Goal: Task Accomplishment & Management: Complete application form

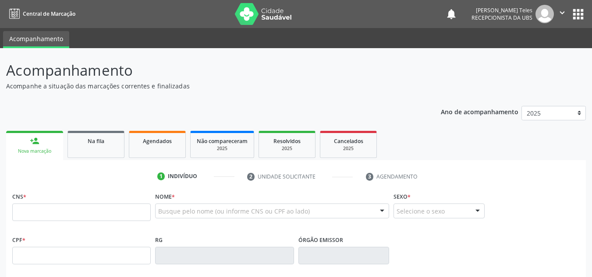
click at [40, 131] on link "person_add Nova marcação" at bounding box center [34, 145] width 57 height 29
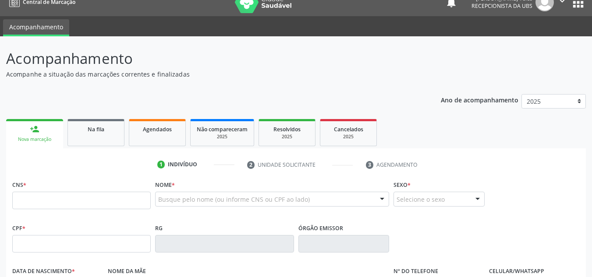
scroll to position [12, 0]
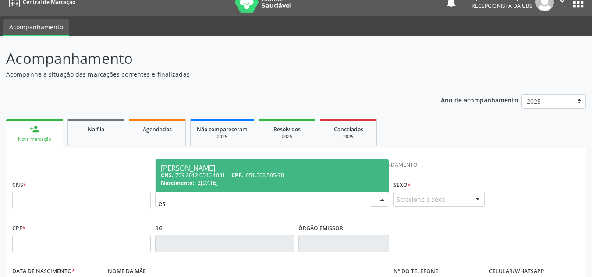
type input "e"
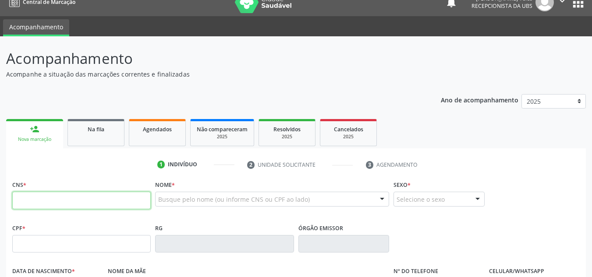
click at [127, 200] on input "text" at bounding box center [81, 201] width 138 height 18
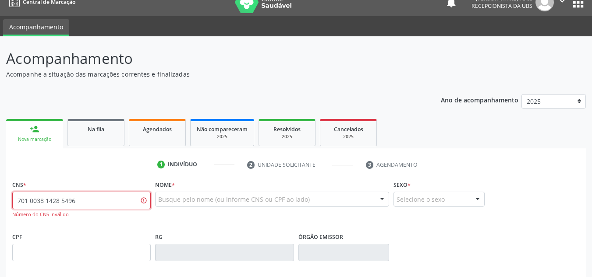
click at [68, 203] on input "701 0038 1428 5496" at bounding box center [81, 201] width 138 height 18
type input "701 0038 1428 4596"
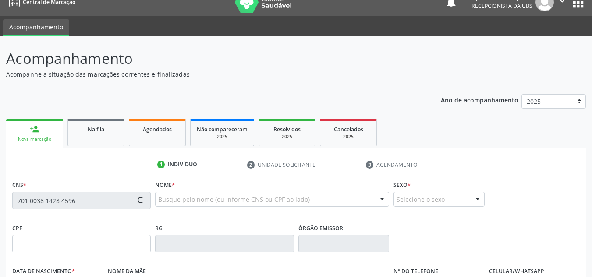
type input "2[DATE]"
type input "[PHONE_NUMBER]"
type input "sn"
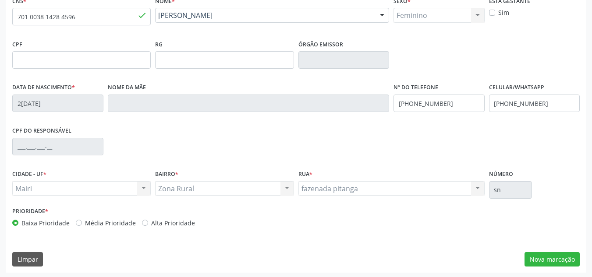
scroll to position [198, 0]
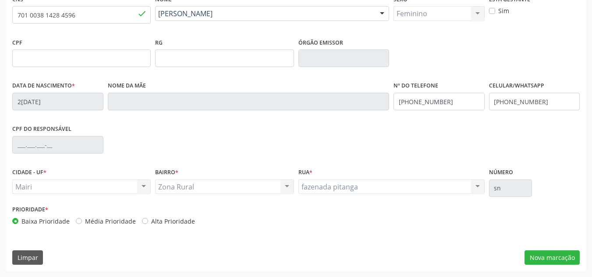
click at [151, 221] on label "Alta Prioridade" at bounding box center [173, 221] width 44 height 9
click at [142, 221] on input "Alta Prioridade" at bounding box center [145, 221] width 6 height 8
radio input "true"
click at [566, 263] on button "Nova marcação" at bounding box center [551, 258] width 55 height 15
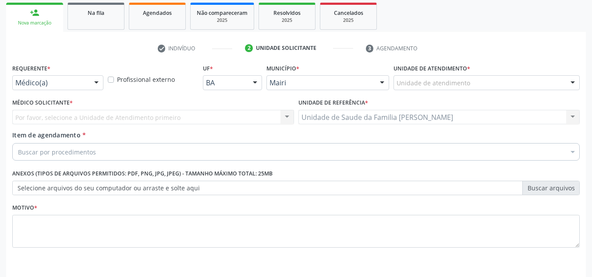
scroll to position [113, 0]
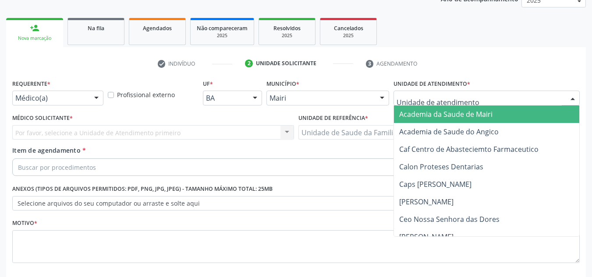
click at [476, 102] on div at bounding box center [486, 98] width 186 height 15
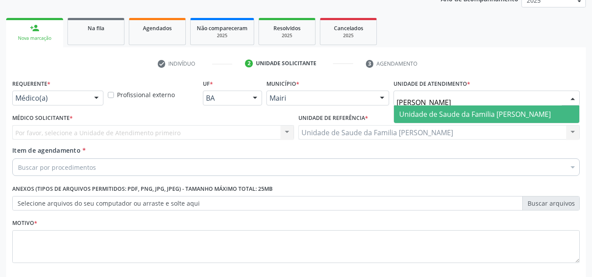
type input "[PERSON_NAME]"
click at [465, 118] on span "Unidade de Saude da Familia [PERSON_NAME]" at bounding box center [475, 115] width 152 height 10
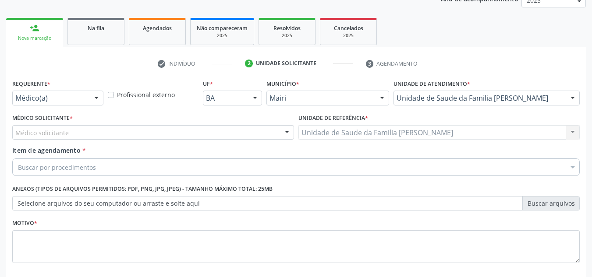
click at [287, 135] on div at bounding box center [286, 133] width 13 height 15
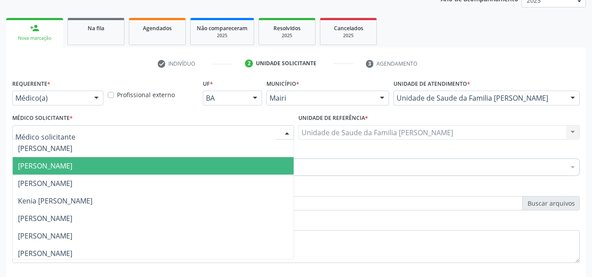
click at [72, 168] on span "[PERSON_NAME]" at bounding box center [45, 166] width 54 height 10
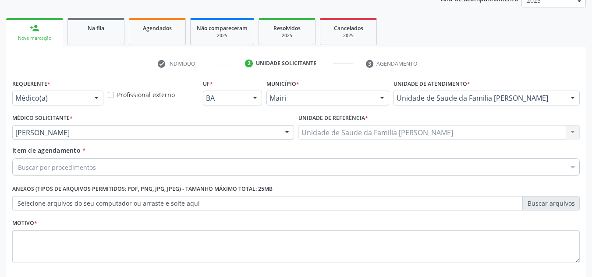
click at [112, 167] on div "Buscar por procedimentos" at bounding box center [295, 168] width 567 height 18
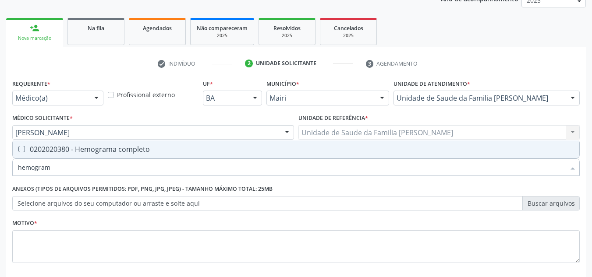
type input "hemograma"
click at [75, 149] on div "0202020380 - Hemograma completo" at bounding box center [296, 149] width 556 height 7
checkbox completo "true"
type input "h"
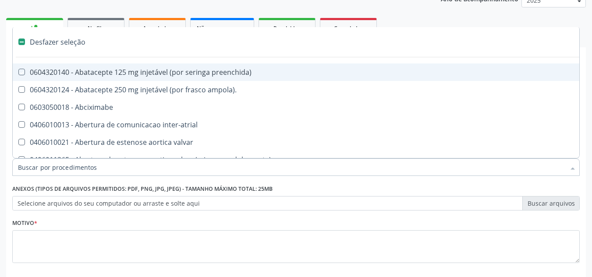
checkbox preenchida\) "false"
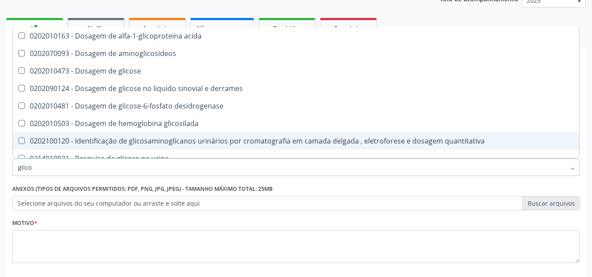
type input "glicos"
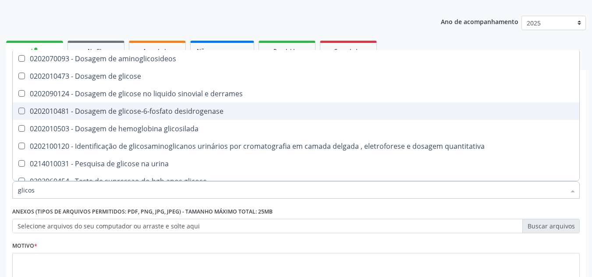
scroll to position [69, 0]
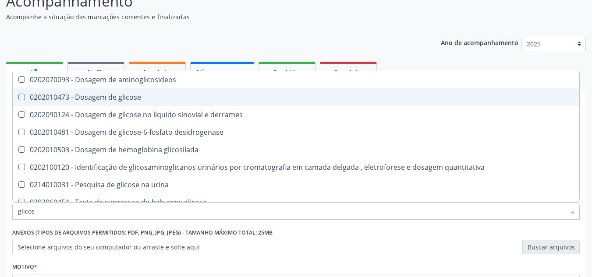
click at [23, 99] on glicose at bounding box center [21, 97] width 7 height 7
click at [18, 99] on glicose "checkbox" at bounding box center [16, 97] width 6 height 6
checkbox glicose "true"
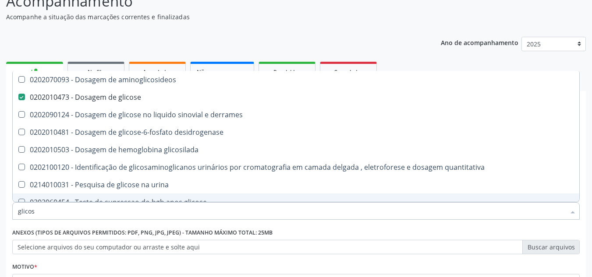
click at [47, 212] on input "glicos" at bounding box center [291, 211] width 547 height 18
type input "glico"
checkbox glicose "false"
checkbox derrames "true"
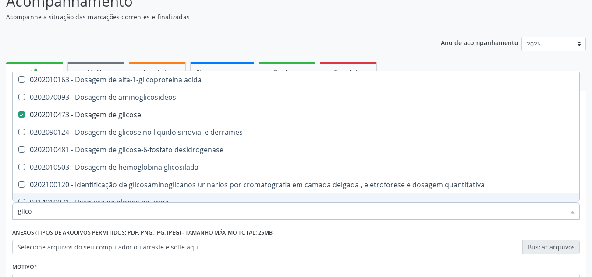
type input "glic"
checkbox glicose "false"
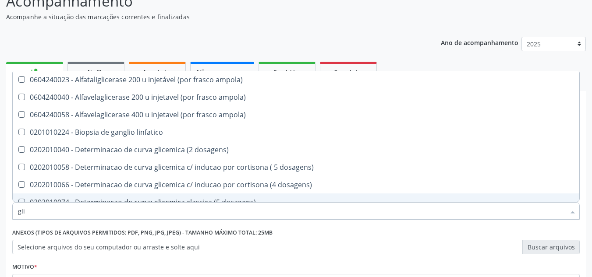
type input "gl"
checkbox glicose "false"
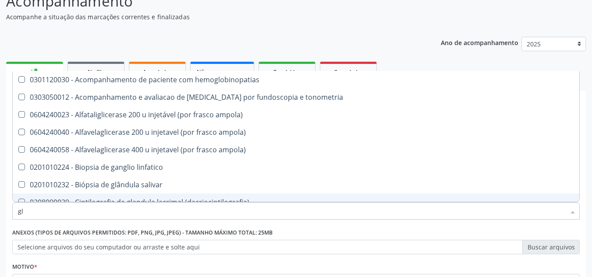
type input "g"
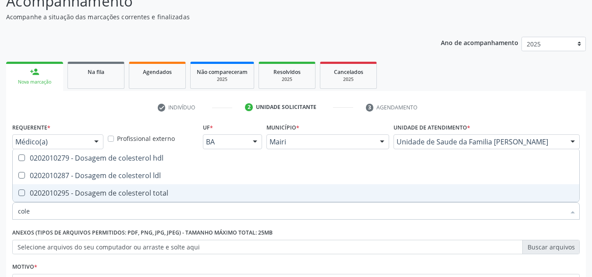
type input "coles"
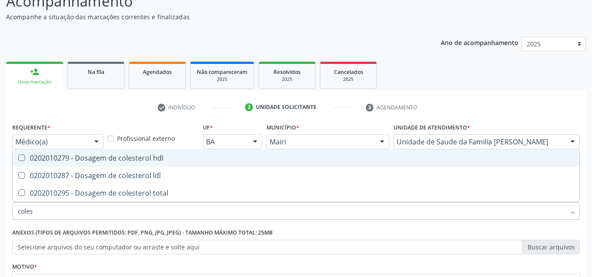
click at [20, 158] on hdl at bounding box center [21, 158] width 7 height 7
click at [18, 158] on hdl "checkbox" at bounding box center [16, 158] width 6 height 6
checkbox hdl "true"
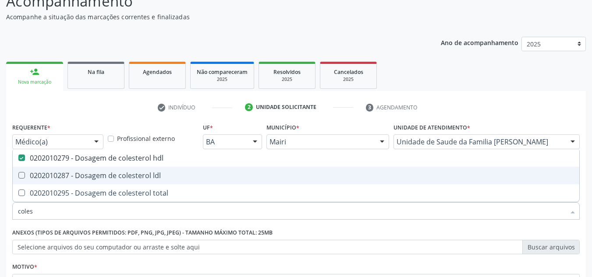
click at [22, 175] on ldl at bounding box center [21, 175] width 7 height 7
click at [18, 175] on ldl "checkbox" at bounding box center [16, 176] width 6 height 6
checkbox ldl "true"
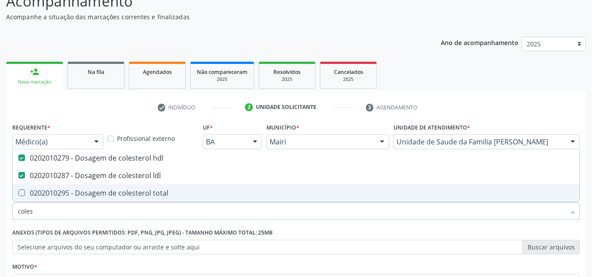
click at [21, 191] on total at bounding box center [21, 193] width 7 height 7
click at [18, 191] on total "checkbox" at bounding box center [16, 193] width 6 height 6
checkbox total "true"
click at [39, 216] on input "coles" at bounding box center [291, 211] width 547 height 18
type input "cole"
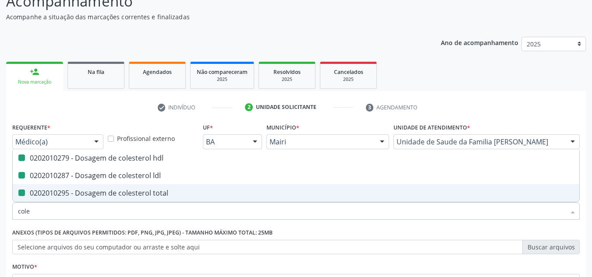
checkbox hdl "false"
checkbox ldl "false"
checkbox total "false"
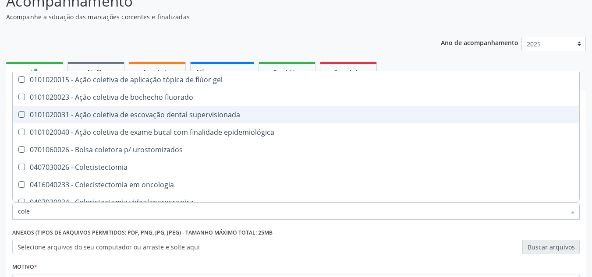
type input "col"
checkbox hdl "false"
checkbox ldl "false"
checkbox total "false"
type input "c"
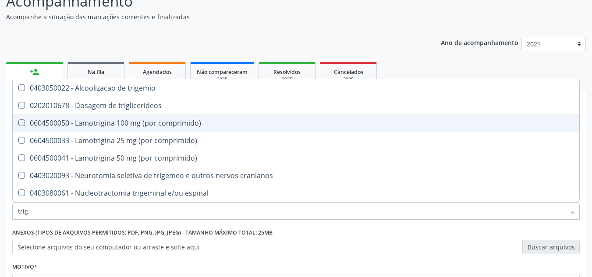
type input "trigl"
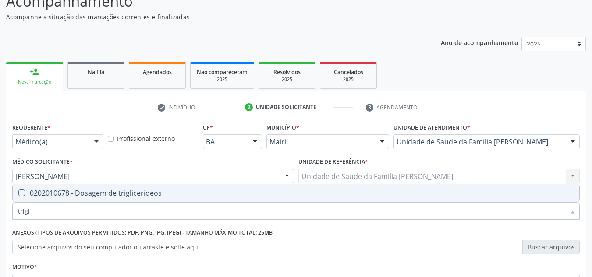
click at [21, 193] on triglicerideos at bounding box center [21, 193] width 7 height 7
click at [18, 193] on triglicerideos "checkbox" at bounding box center [16, 193] width 6 height 6
checkbox triglicerideos "true"
click at [37, 212] on input "trigl" at bounding box center [291, 211] width 547 height 18
type input "trig"
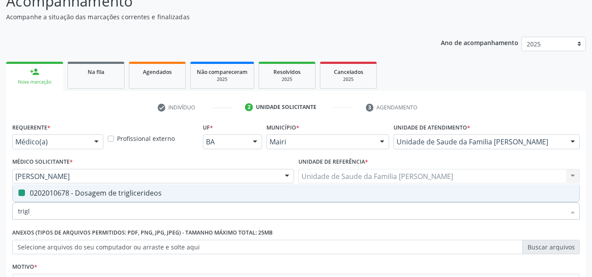
checkbox triglicerideos "false"
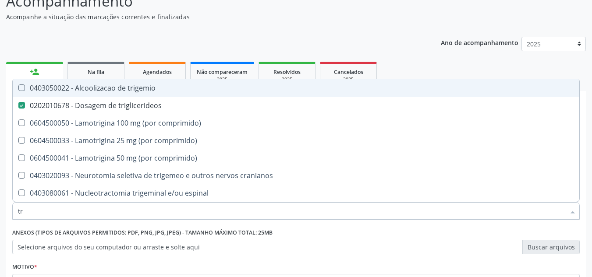
type input "t"
checkbox triglicerideos "false"
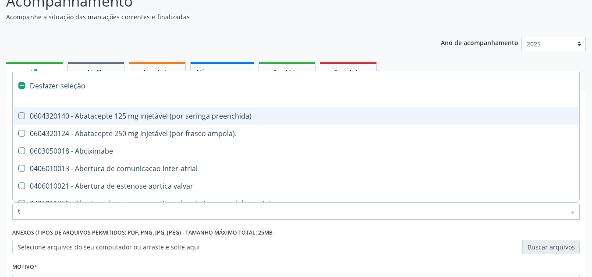
type input "tg"
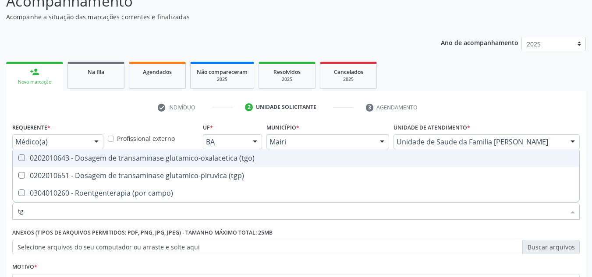
click at [23, 157] on \(tgo\) at bounding box center [21, 158] width 7 height 7
click at [18, 157] on \(tgo\) "checkbox" at bounding box center [16, 158] width 6 height 6
checkbox \(tgo\) "true"
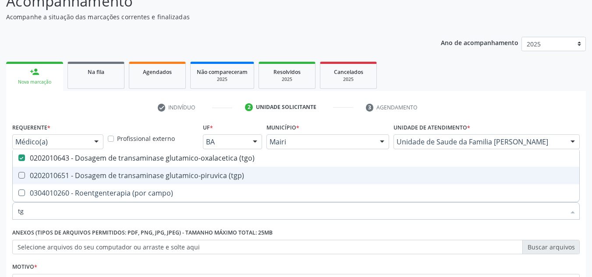
click at [21, 176] on \(tgp\) at bounding box center [21, 175] width 7 height 7
click at [18, 176] on \(tgp\) "checkbox" at bounding box center [16, 176] width 6 height 6
checkbox \(tgp\) "true"
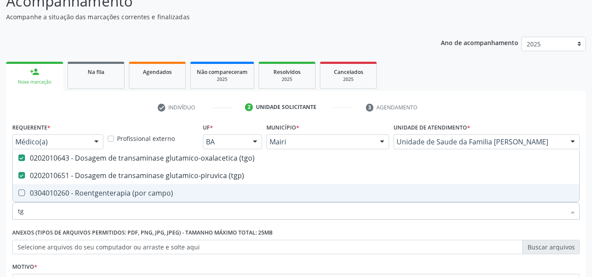
click at [52, 215] on input "tg" at bounding box center [291, 211] width 547 height 18
type input "t"
checkbox \(tgo\) "false"
checkbox \(tgp\) "false"
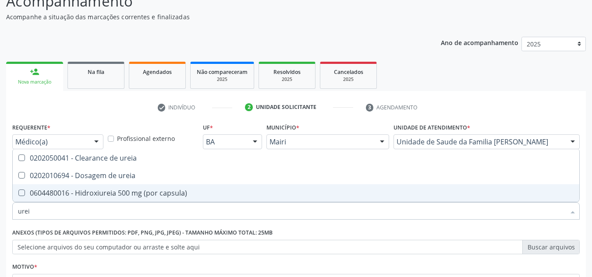
type input "ureia"
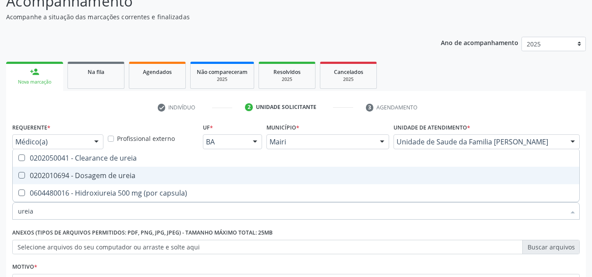
click at [24, 174] on ureia at bounding box center [21, 175] width 7 height 7
click at [18, 174] on ureia "checkbox" at bounding box center [16, 176] width 6 height 6
checkbox ureia "true"
type input "ure"
checkbox ureia "false"
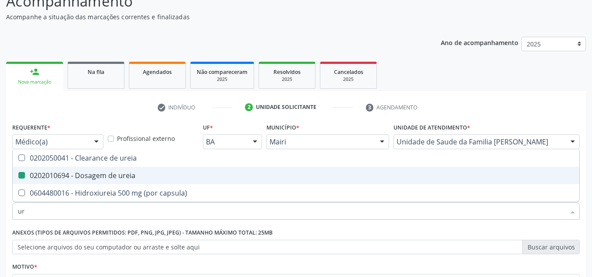
type input "u"
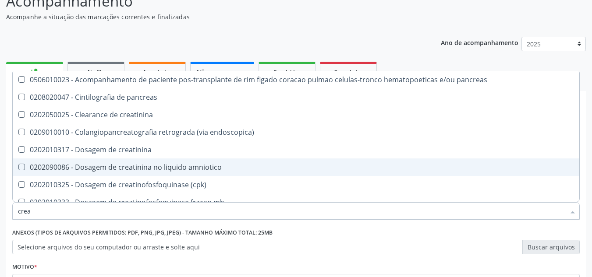
type input "creat"
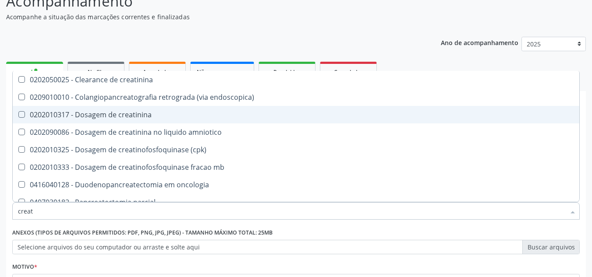
click at [21, 117] on creatinina at bounding box center [21, 114] width 7 height 7
click at [18, 117] on creatinina "checkbox" at bounding box center [16, 115] width 6 height 6
checkbox creatinina "true"
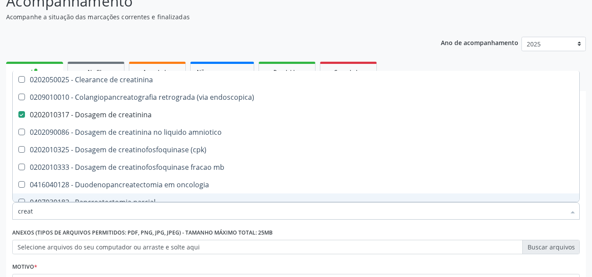
click at [44, 211] on input "creat" at bounding box center [291, 211] width 547 height 18
type input "crea"
checkbox creatinina "false"
checkbox \(cpk\) "true"
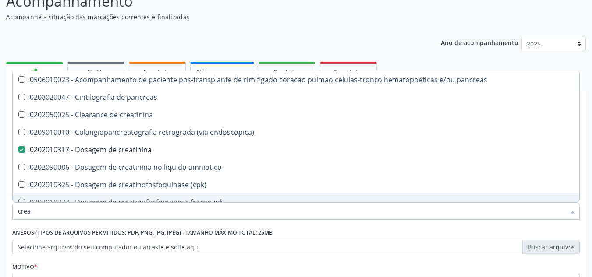
type input "cre"
checkbox creatinina "false"
checkbox oncologia "true"
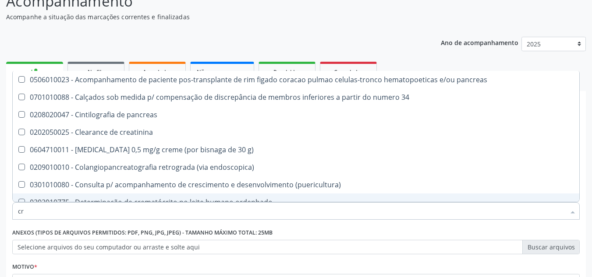
type input "c"
checkbox creatinina "false"
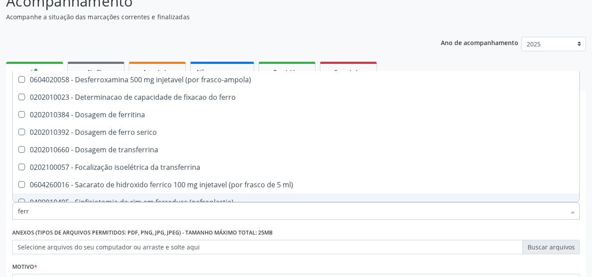
type input "ferro"
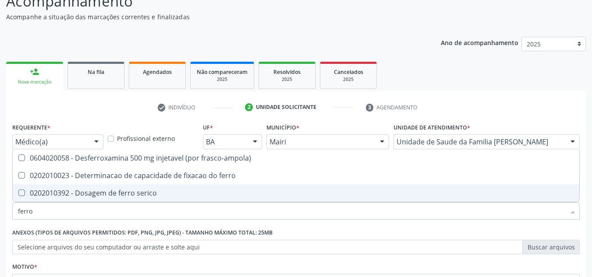
click at [25, 193] on serico at bounding box center [21, 193] width 7 height 7
click at [18, 193] on serico "checkbox" at bounding box center [16, 193] width 6 height 6
checkbox serico "true"
click at [37, 213] on input "ferro" at bounding box center [291, 211] width 547 height 18
type input "ferr"
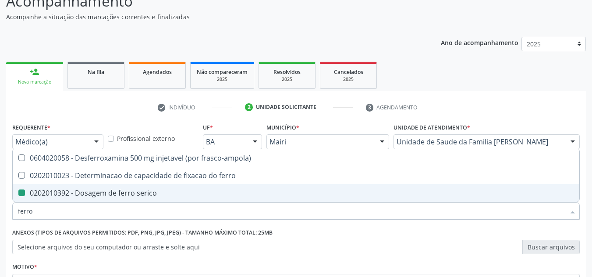
checkbox serico "false"
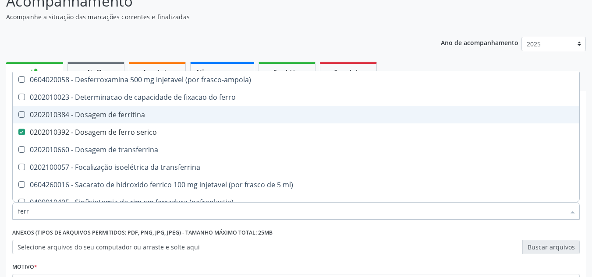
type input "ferri"
checkbox serico "false"
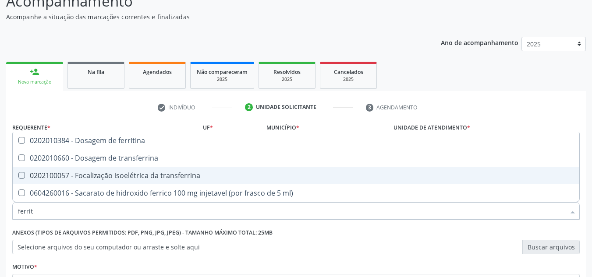
type input "ferriti"
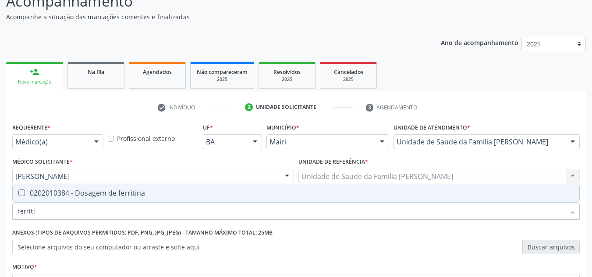
click at [22, 195] on ferritina at bounding box center [21, 193] width 7 height 7
click at [18, 195] on ferritina "checkbox" at bounding box center [16, 193] width 6 height 6
checkbox ferritina "true"
click at [45, 216] on input "ferriti" at bounding box center [291, 211] width 547 height 18
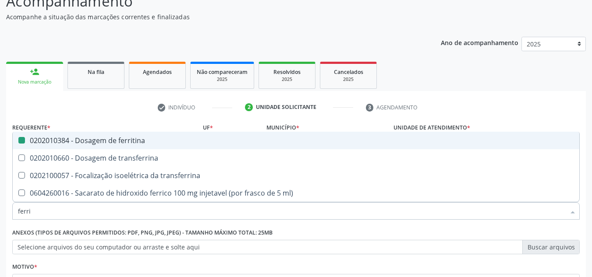
type input "ferr"
checkbox ferritina "false"
checkbox transferrina "true"
checkbox ml\) "true"
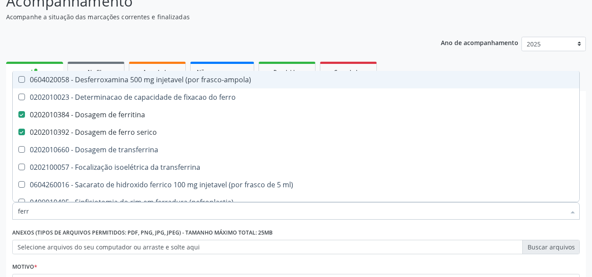
type input "fer"
checkbox ferritina "false"
checkbox serico "false"
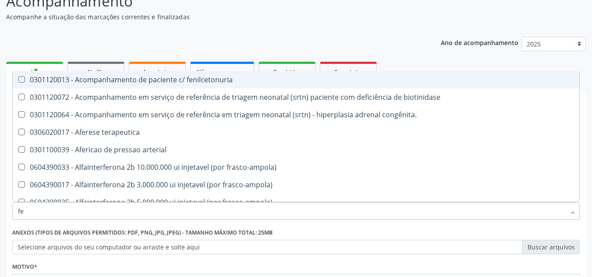
type input "f"
checkbox ferritina "false"
checkbox serico "false"
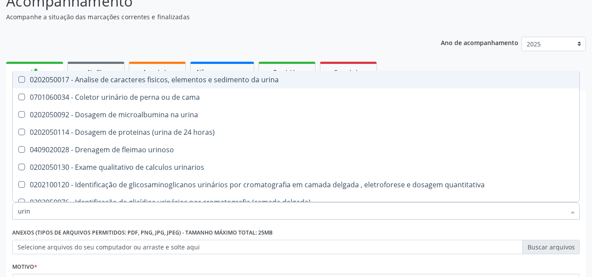
type input "urina"
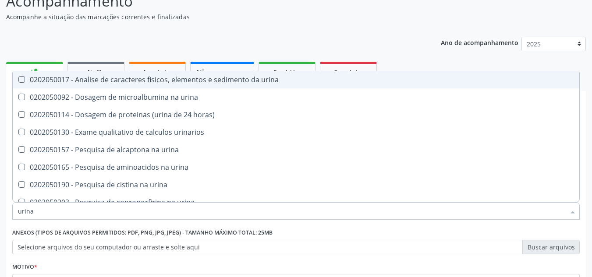
click at [21, 80] on urina at bounding box center [21, 79] width 7 height 7
click at [18, 80] on urina "checkbox" at bounding box center [16, 80] width 6 height 6
checkbox urina "true"
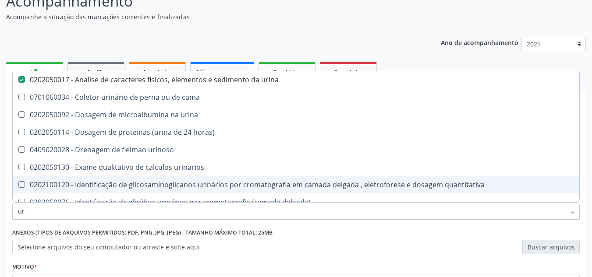
type input "u"
type input "fe"
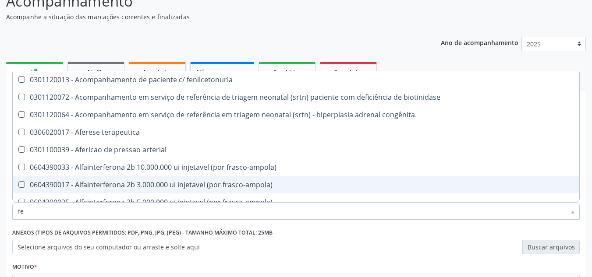
checkbox fenilcetonuria "false"
checkbox congênita\ "false"
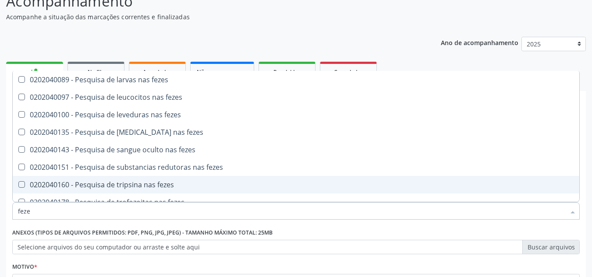
type input "fezes"
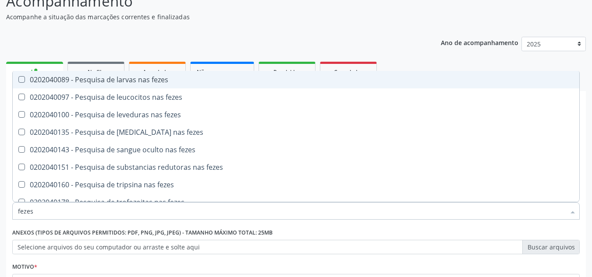
drag, startPoint x: 17, startPoint y: 80, endPoint x: 32, endPoint y: 111, distance: 34.7
click at [17, 81] on div at bounding box center [16, 79] width 7 height 7
checkbox fezes "true"
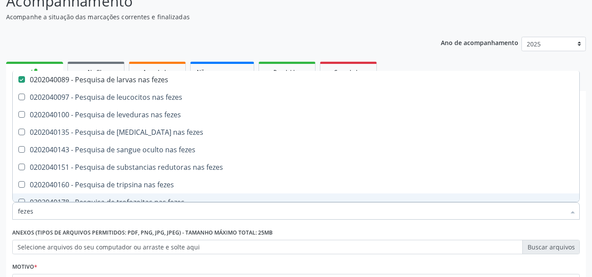
click at [47, 208] on input "fezes" at bounding box center [291, 211] width 547 height 18
type input "f"
checkbox fezes "false"
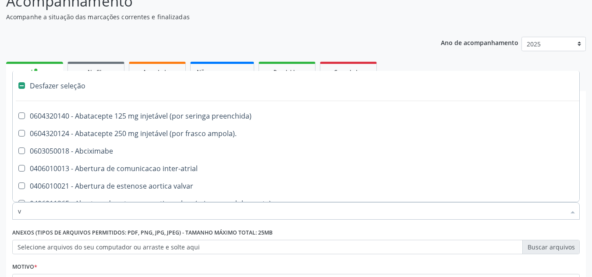
type input "vi"
checkbox urina "false"
checkbox intracraniana "true"
checkbox \(unilateral\) "false"
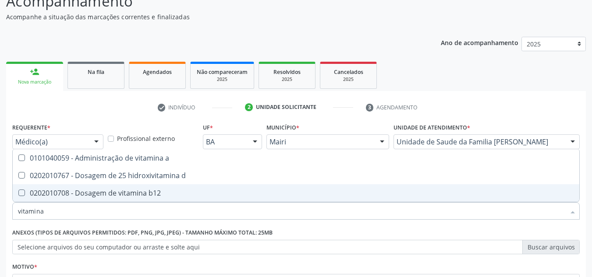
type input "vitamina"
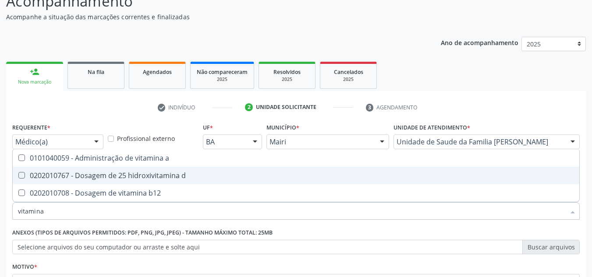
click at [20, 175] on d at bounding box center [21, 175] width 7 height 7
click at [18, 175] on d "checkbox" at bounding box center [16, 176] width 6 height 6
checkbox d "true"
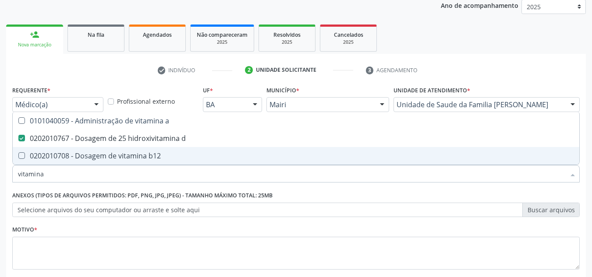
scroll to position [157, 0]
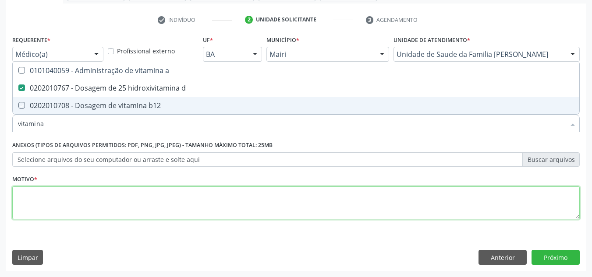
click at [163, 198] on textarea at bounding box center [295, 203] width 567 height 33
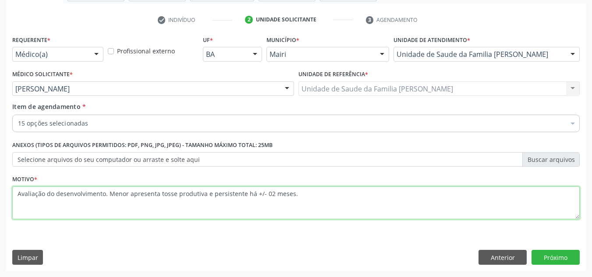
click at [158, 195] on textarea "Avaliação do desenvolvimento. Menor apresenta tosse produtiva e persistente há …" at bounding box center [295, 203] width 567 height 33
type textarea "Avaliação do desenvolvimento. Menor apresenta inapetência, tosse produtiva e pe…"
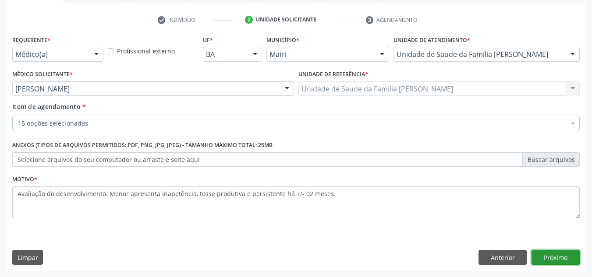
click at [559, 255] on button "Próximo" at bounding box center [555, 257] width 48 height 15
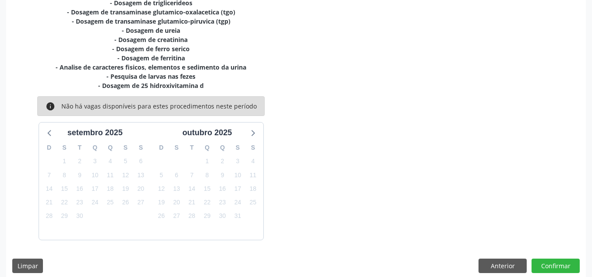
scroll to position [258, 0]
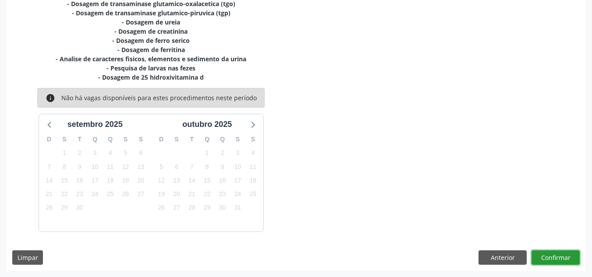
click at [544, 256] on button "Confirmar" at bounding box center [555, 258] width 48 height 15
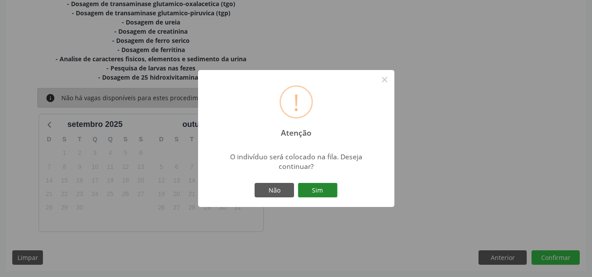
click at [324, 194] on button "Sim" at bounding box center [317, 190] width 39 height 15
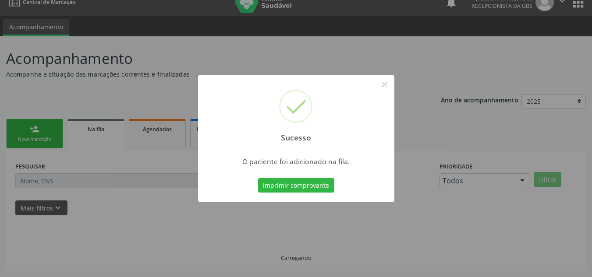
scroll to position [12, 0]
click at [314, 185] on button "Imprimir comprovante" at bounding box center [296, 185] width 76 height 15
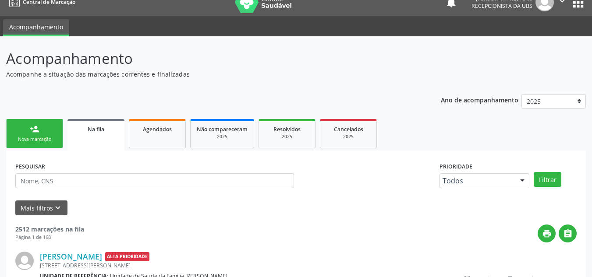
click at [300, 76] on p "Acompanhe a situação das marcações correntes e finalizadas" at bounding box center [209, 74] width 406 height 9
